Goal: Transaction & Acquisition: Purchase product/service

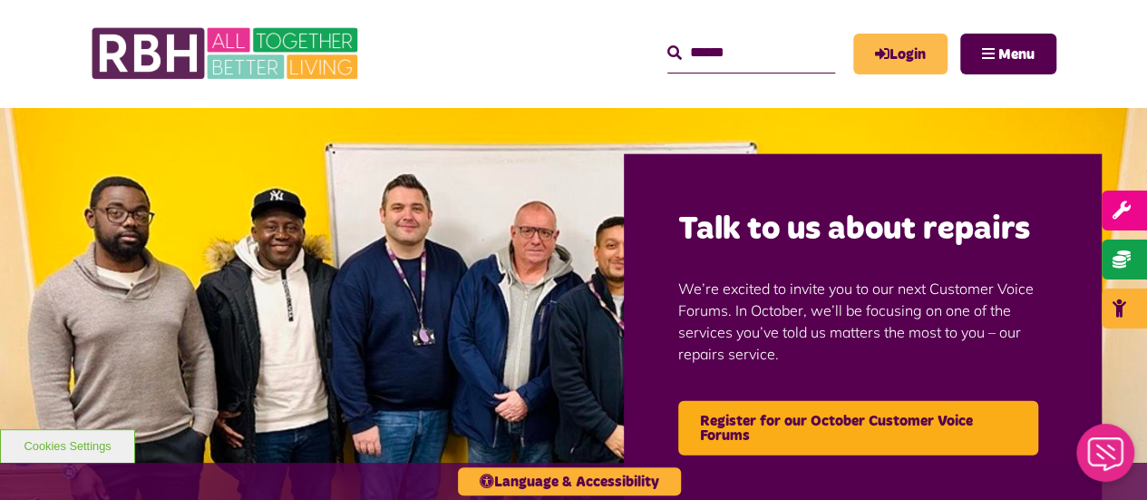
click at [0, 0] on icon "MyRBH" at bounding box center [0, 0] width 0 height 0
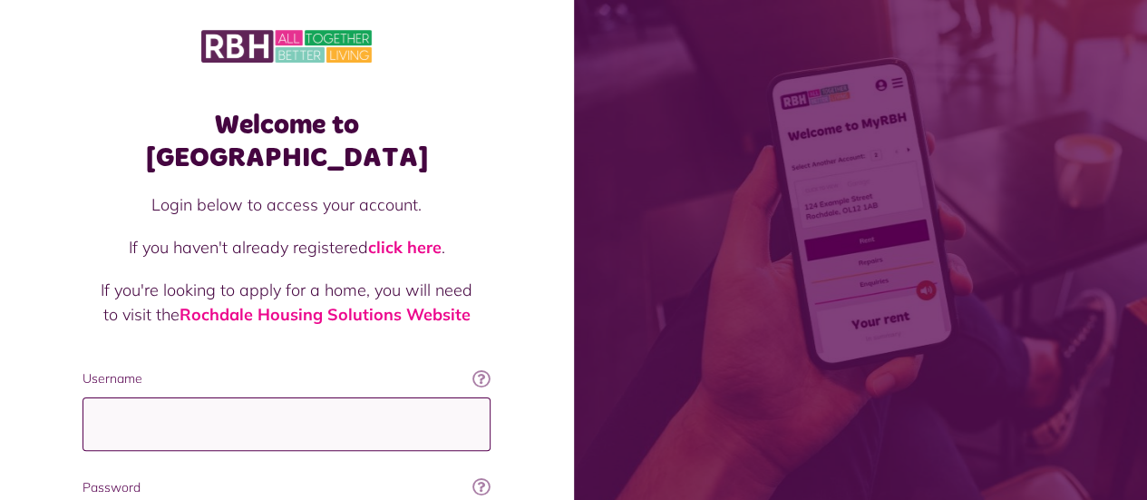
type input "**********"
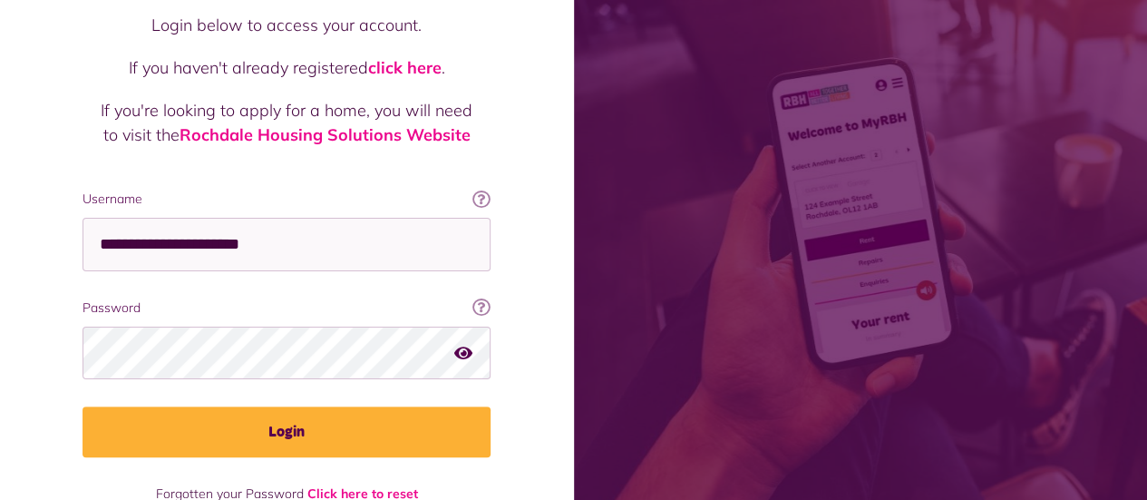
scroll to position [181, 0]
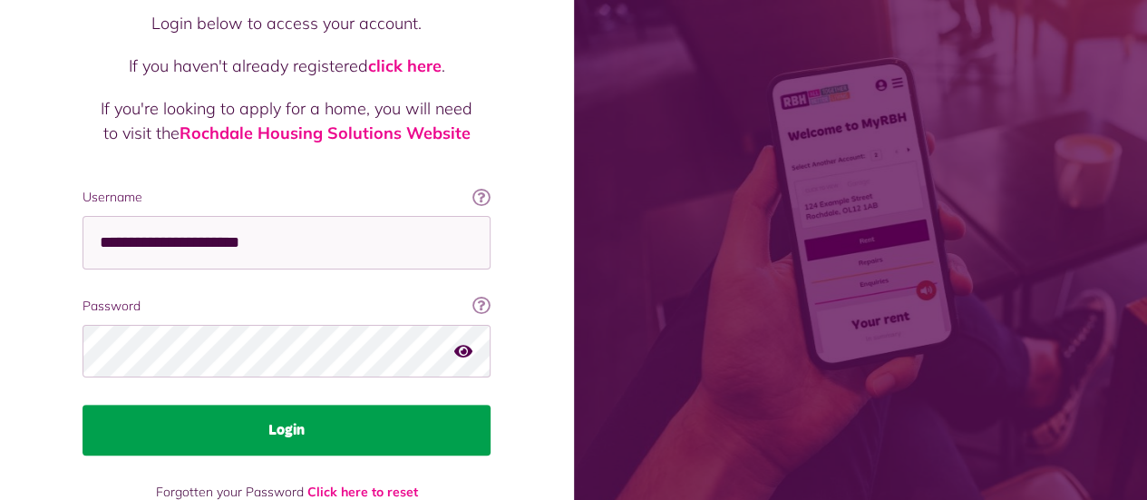
click at [298, 404] on button "Login" at bounding box center [287, 429] width 408 height 51
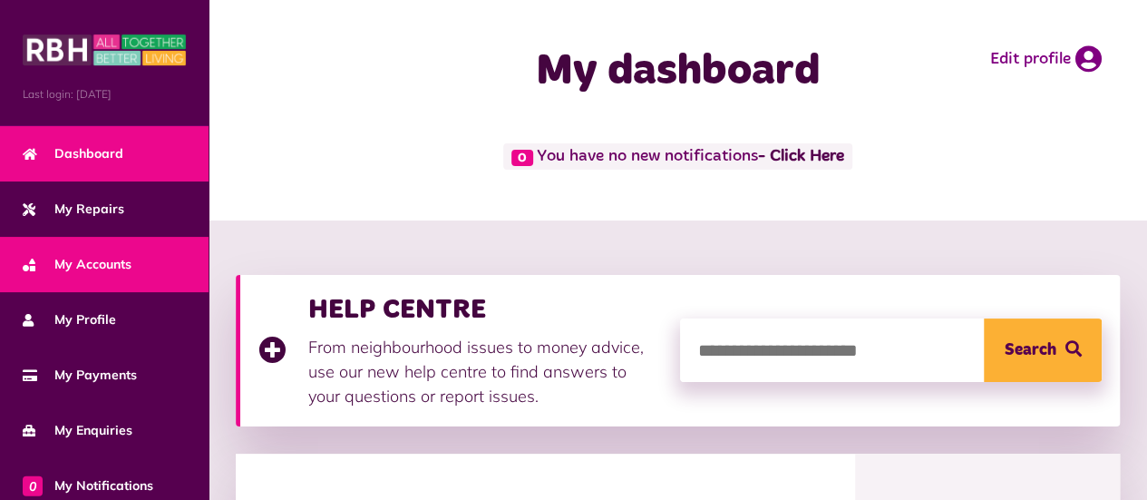
click at [89, 256] on span "My Accounts" at bounding box center [77, 264] width 109 height 19
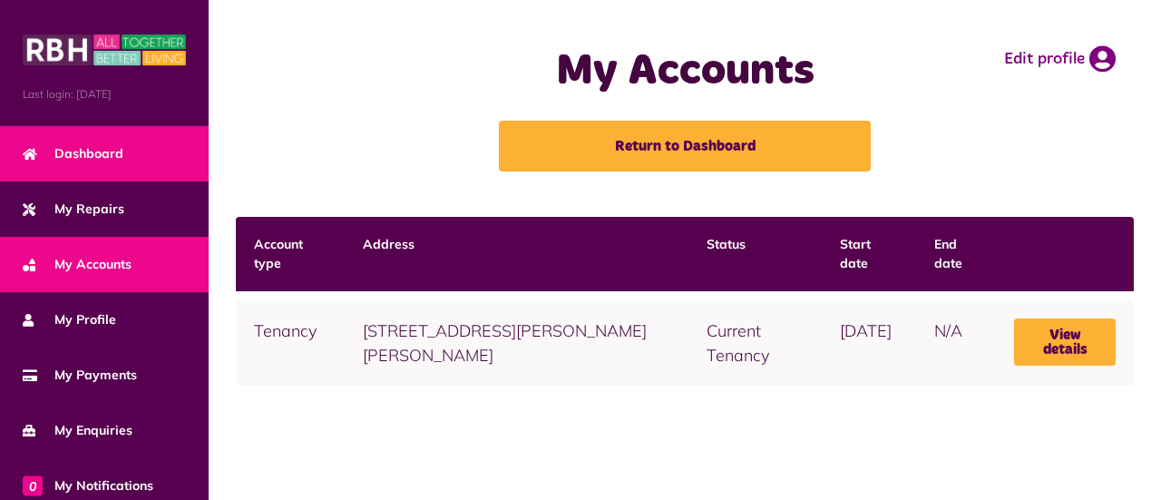
click at [98, 152] on span "Dashboard" at bounding box center [73, 153] width 101 height 19
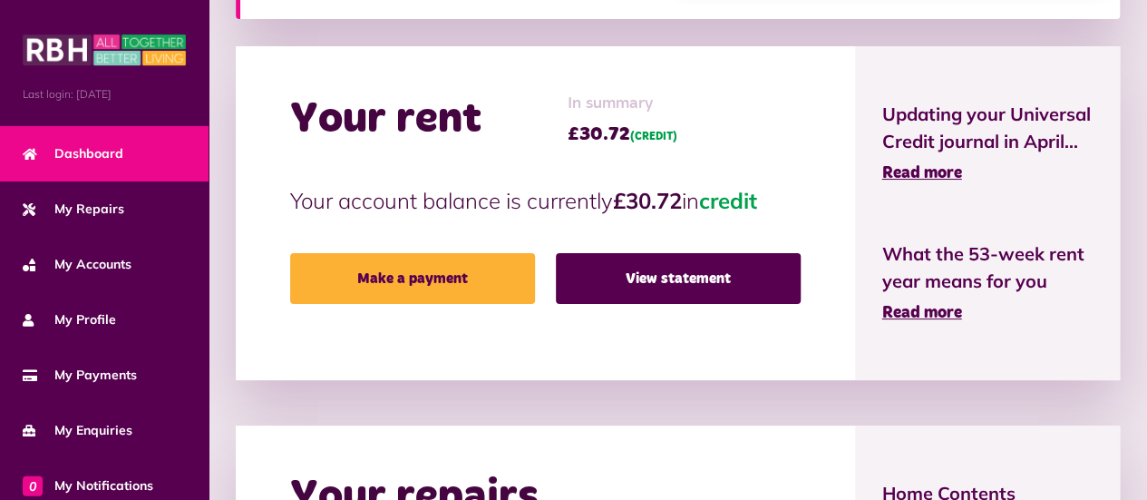
scroll to position [409, 0]
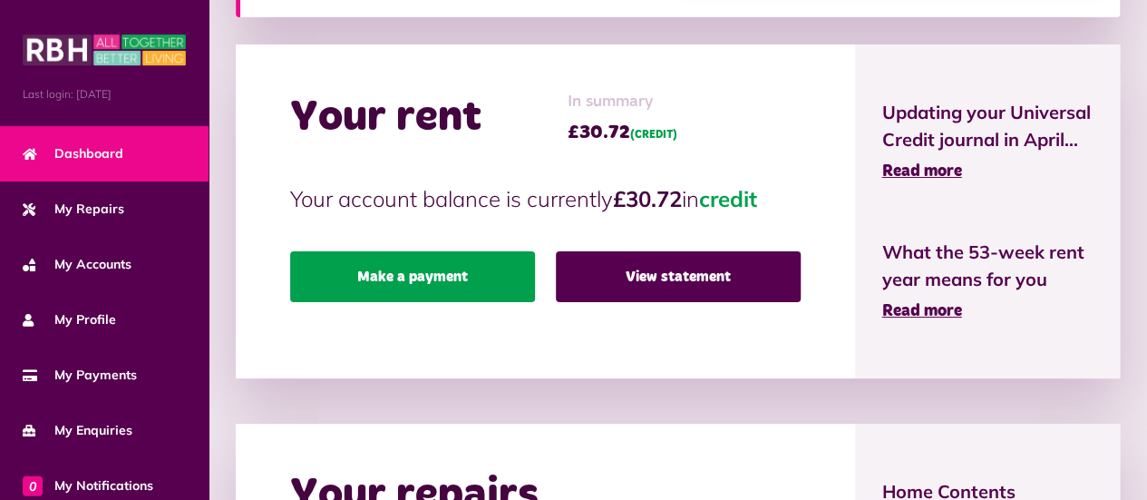
click at [437, 283] on link "Make a payment" at bounding box center [412, 276] width 245 height 51
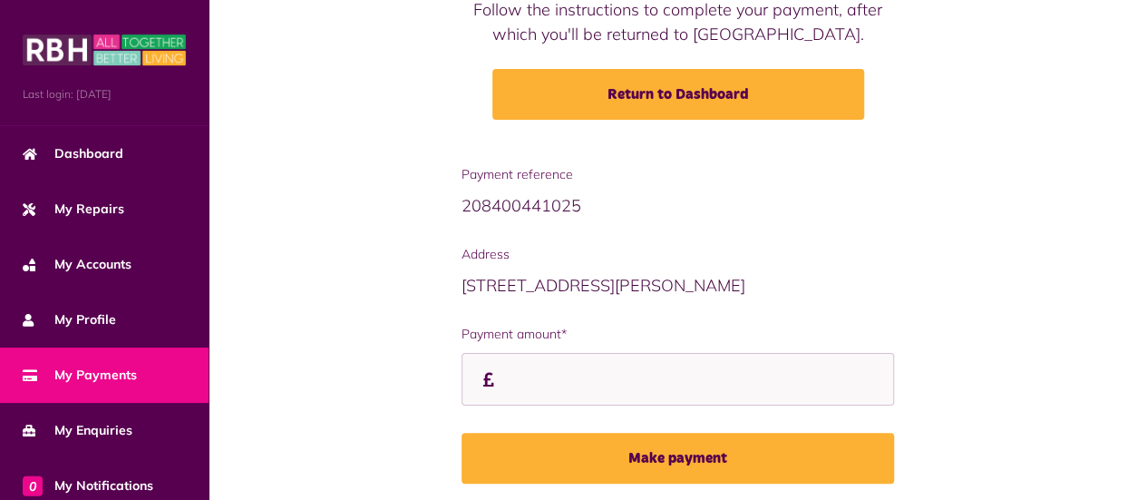
scroll to position [295, 0]
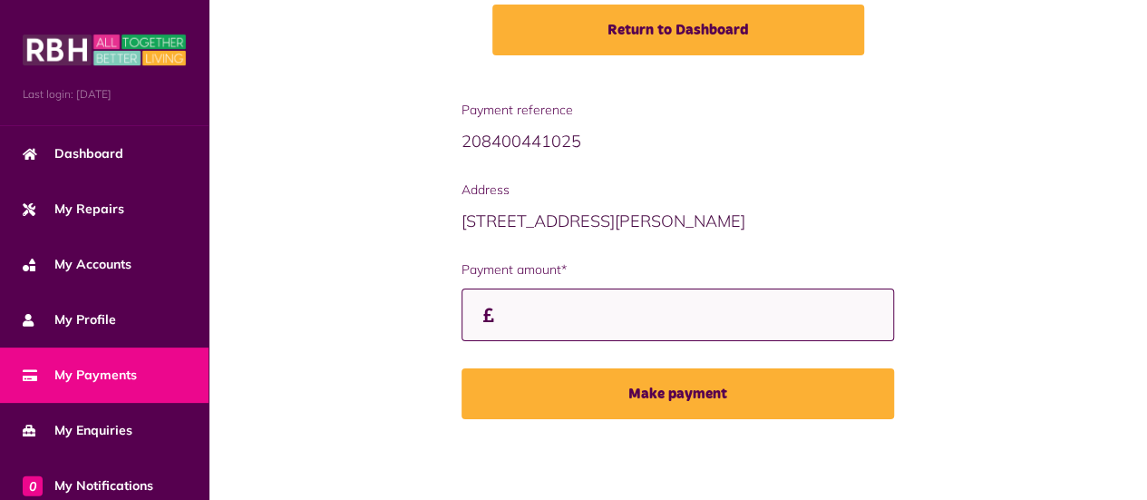
click at [531, 316] on input "Payment amount*" at bounding box center [678, 315] width 433 height 54
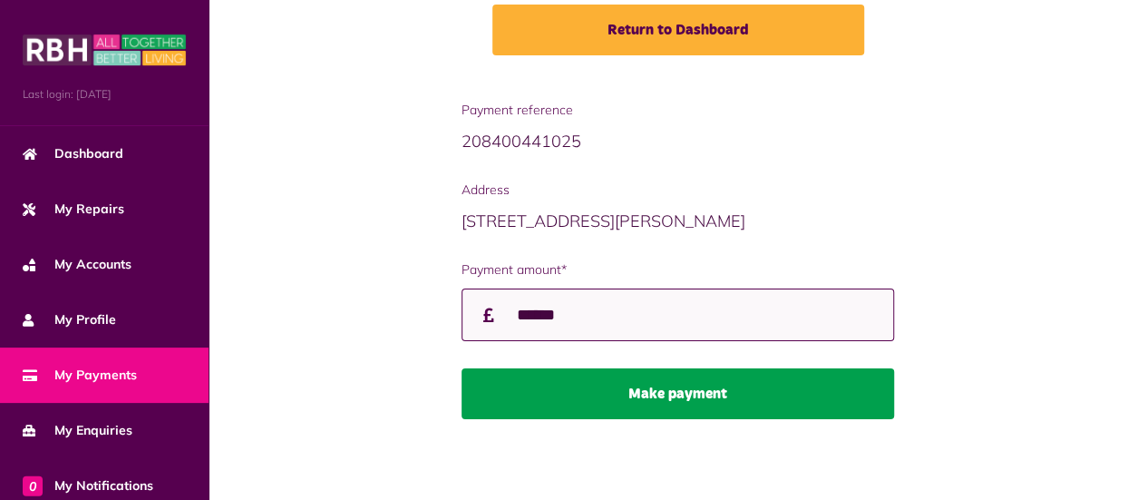
type input "******"
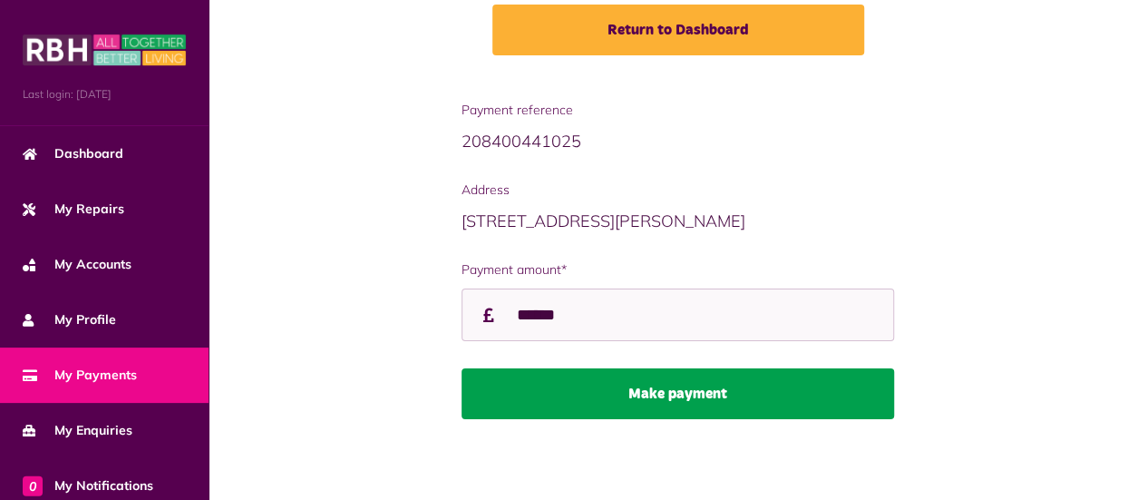
click at [679, 388] on button "Make payment" at bounding box center [678, 393] width 433 height 51
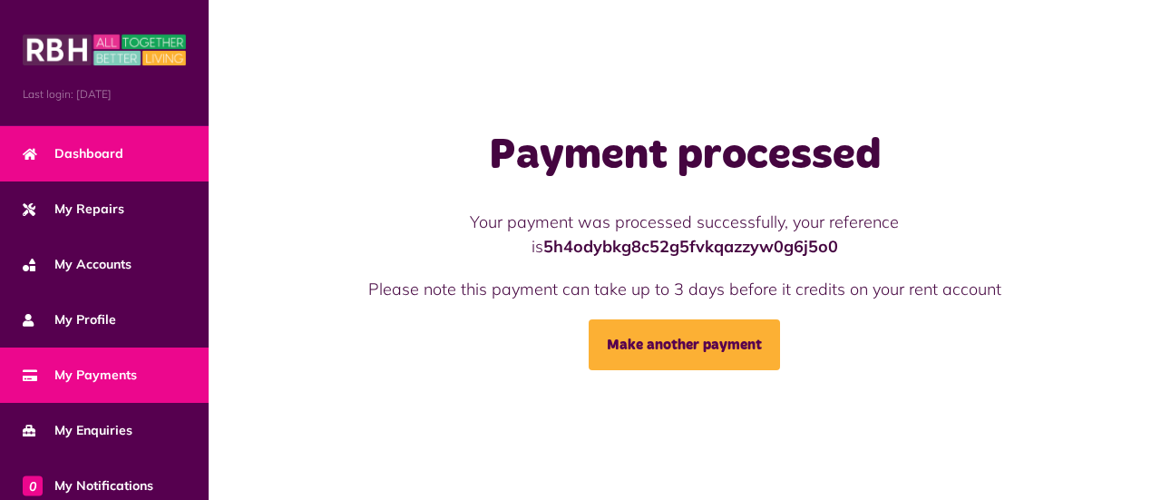
click at [111, 141] on link "Dashboard" at bounding box center [104, 153] width 209 height 55
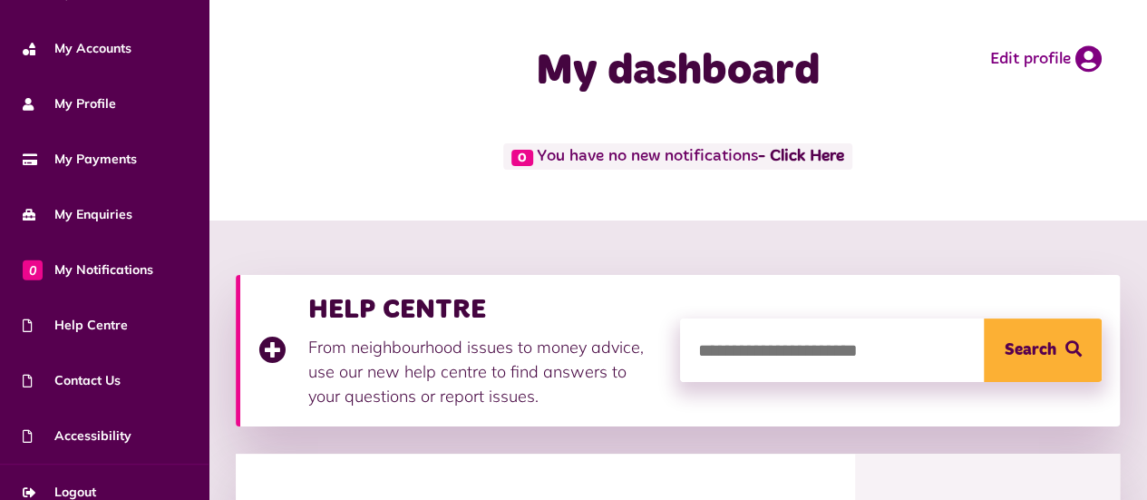
scroll to position [232, 0]
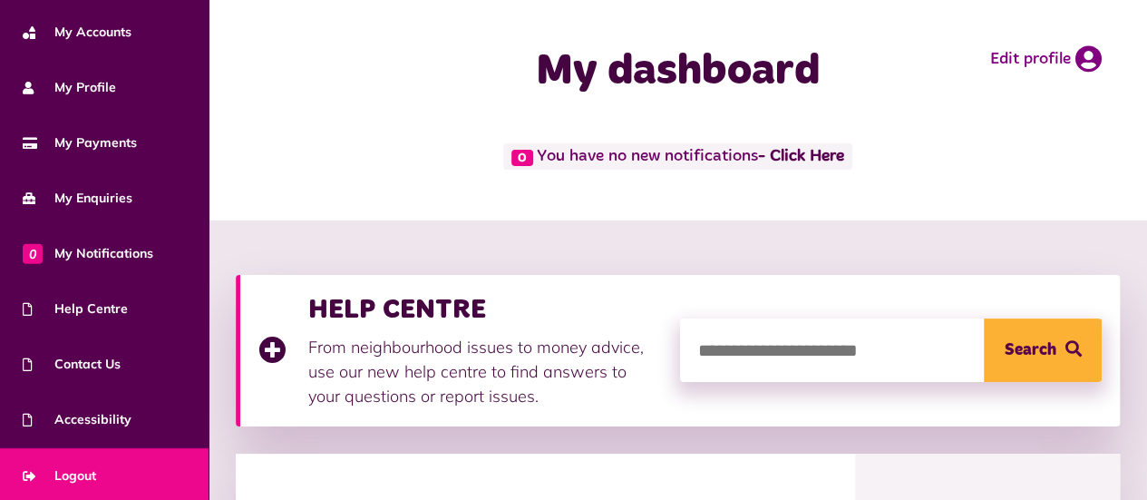
click at [83, 462] on link "Logout" at bounding box center [104, 475] width 209 height 55
